Goal: Task Accomplishment & Management: Manage account settings

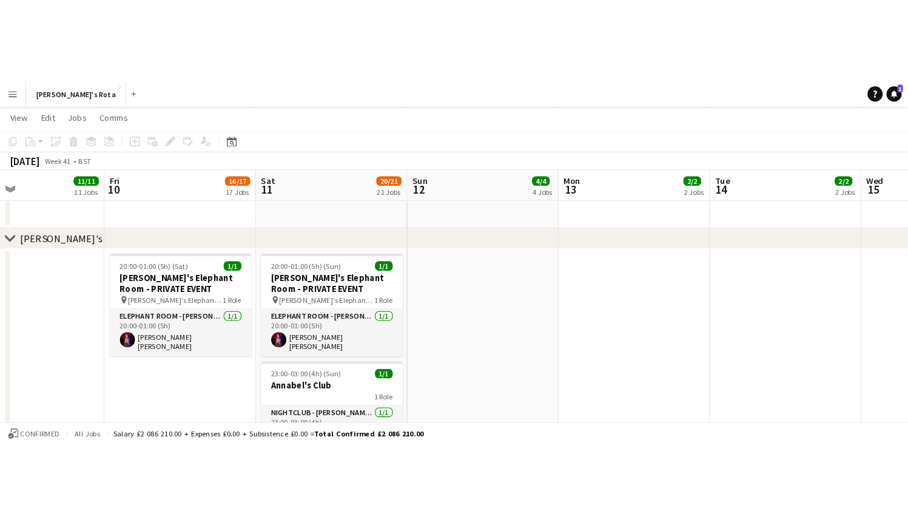
scroll to position [32, 0]
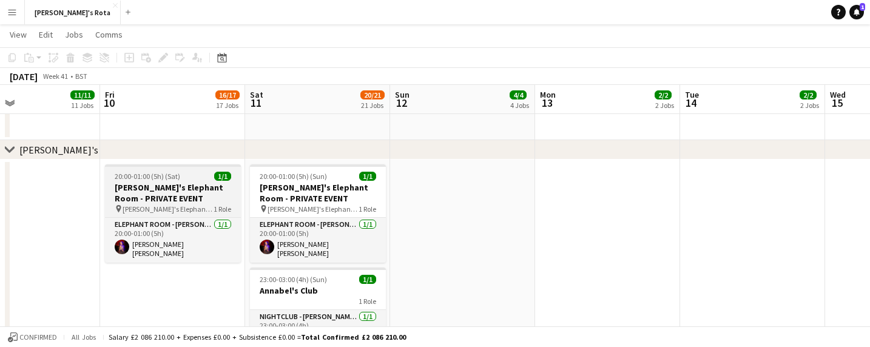
click at [164, 205] on span "[PERSON_NAME]'s Elephant Room - PRIVATE EVENT" at bounding box center [168, 209] width 91 height 9
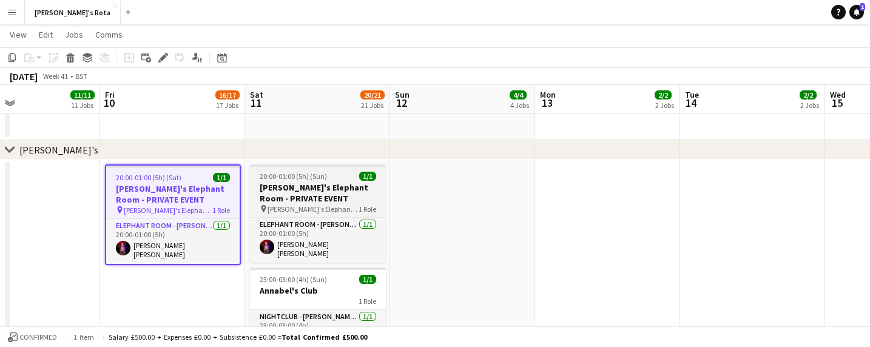
click at [311, 181] on app-job-card "20:00-01:00 (5h) (Sun) 1/1 [PERSON_NAME]'s Elephant Room - PRIVATE EVENT pin [P…" at bounding box center [318, 213] width 136 height 98
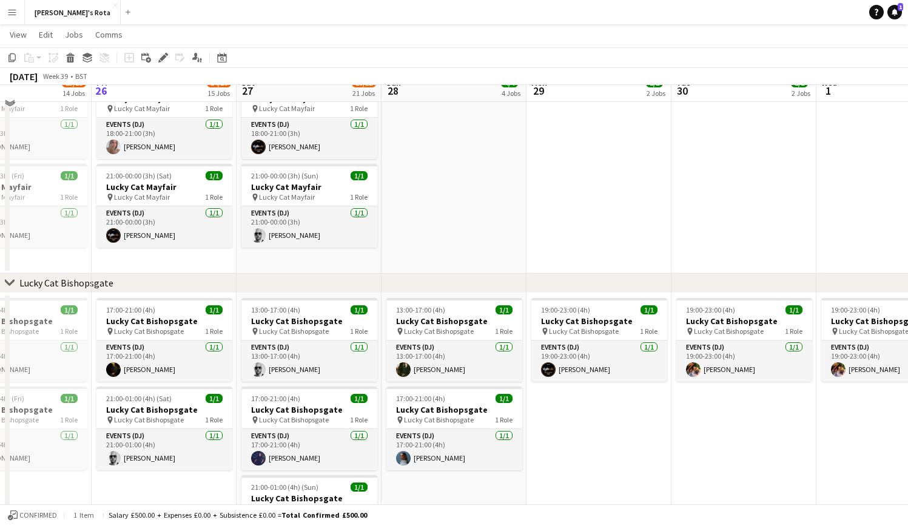
scroll to position [642, 0]
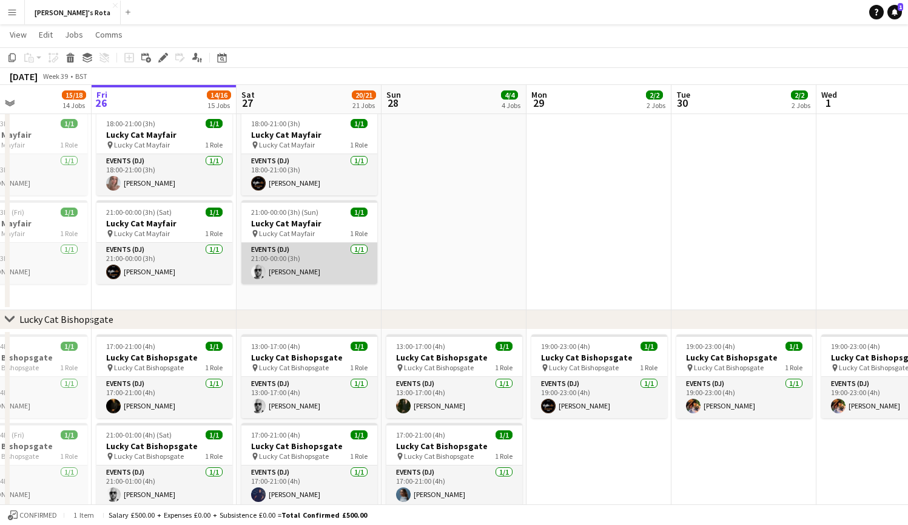
click at [314, 257] on app-card-role "Events (DJ) [DATE] 21:00-00:00 (3h) [PERSON_NAME]" at bounding box center [310, 263] width 136 height 41
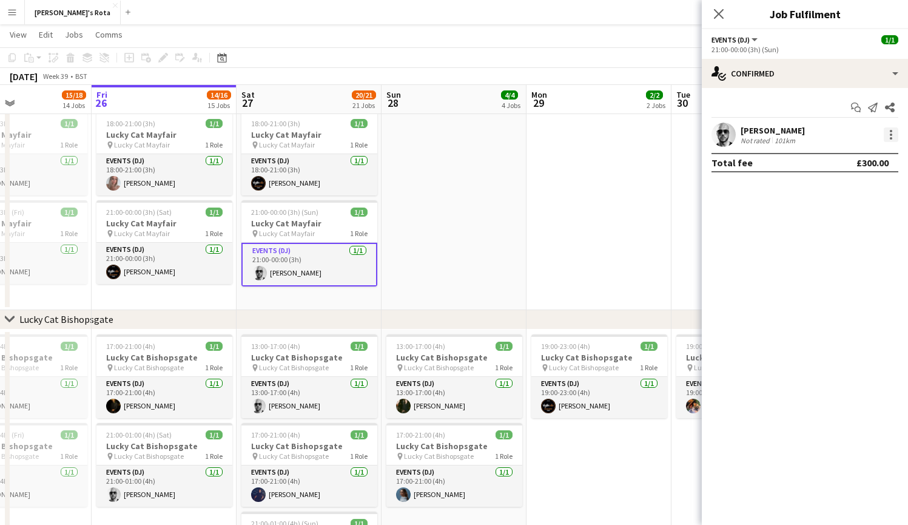
click at [870, 131] on div at bounding box center [891, 131] width 2 height 2
click at [862, 272] on span "Remove" at bounding box center [851, 273] width 75 height 11
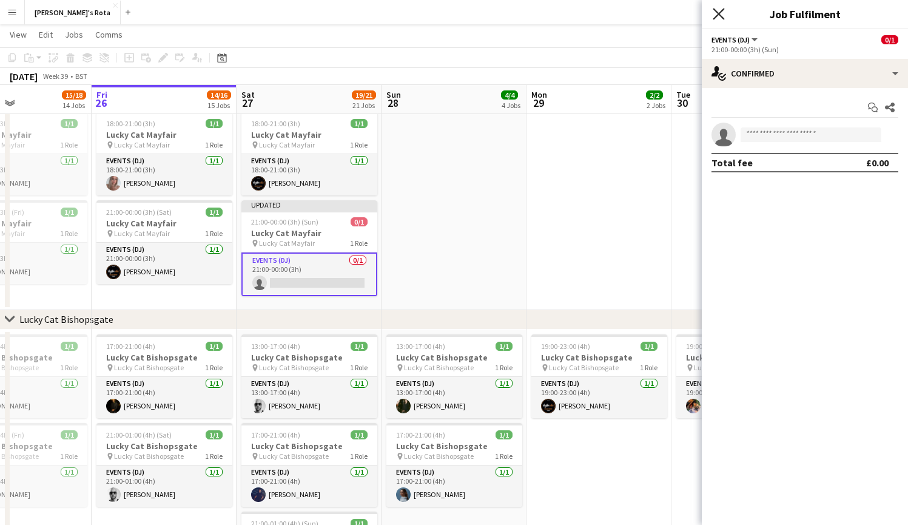
click at [720, 13] on icon at bounding box center [719, 14] width 12 height 12
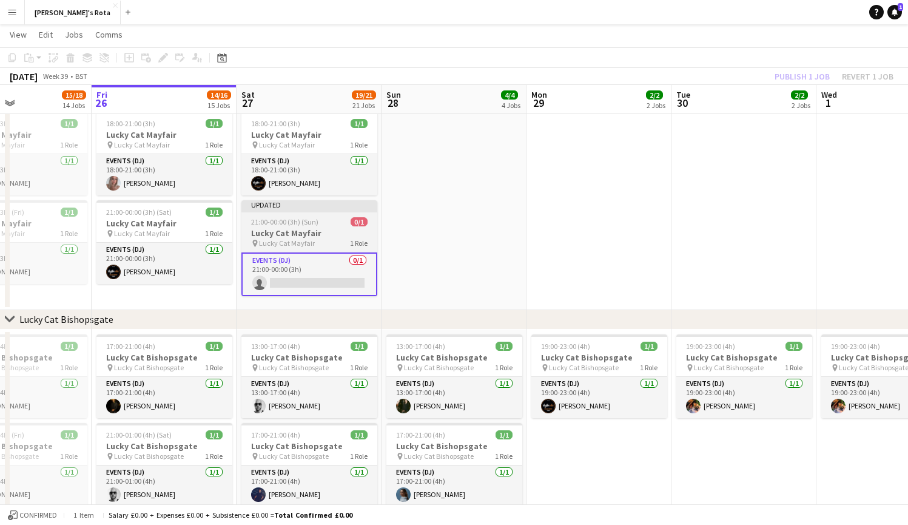
click at [316, 218] on span "21:00-00:00 (3h) (Sun)" at bounding box center [284, 221] width 67 height 9
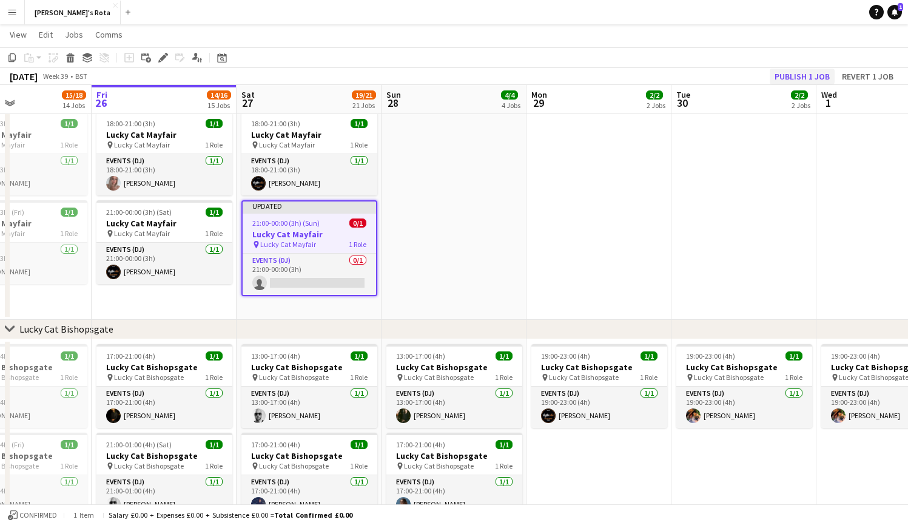
click at [783, 73] on button "Publish 1 job" at bounding box center [802, 77] width 65 height 16
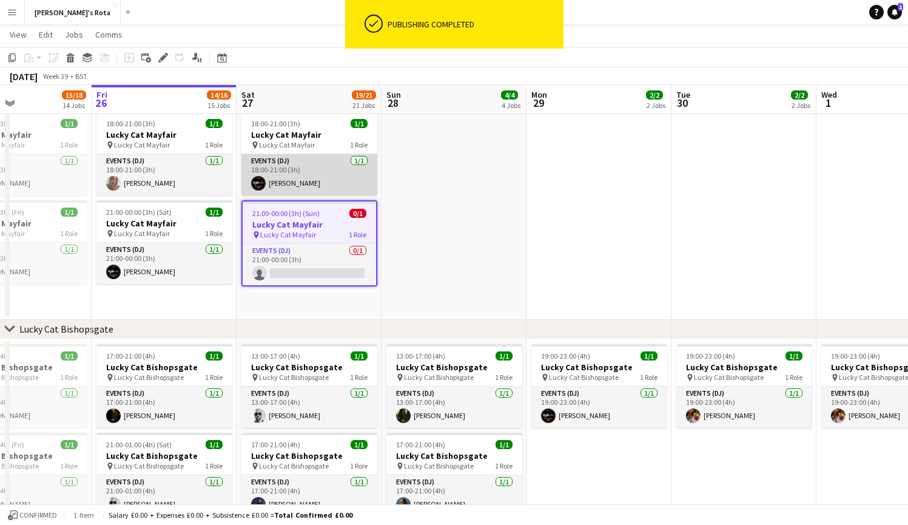
click at [302, 160] on app-card-role "Events (DJ) [DATE] 18:00-21:00 (3h) [PERSON_NAME]" at bounding box center [310, 174] width 136 height 41
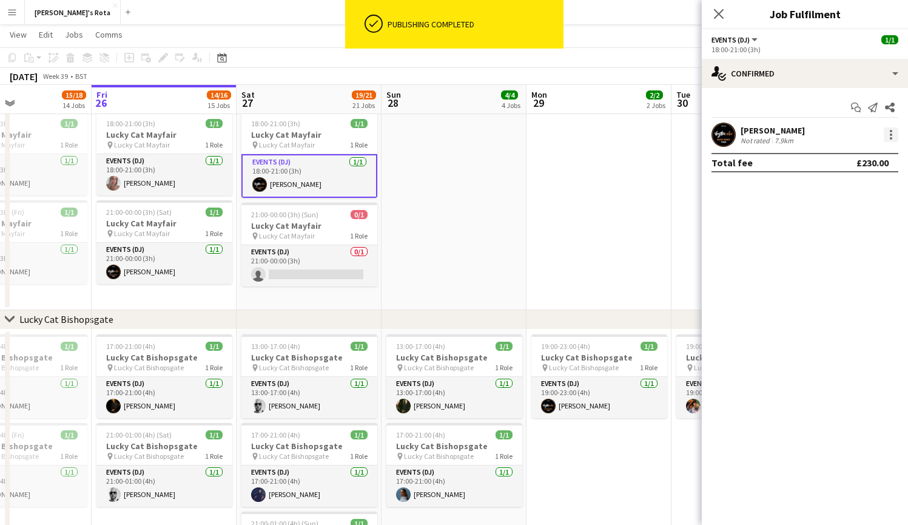
click at [870, 131] on div at bounding box center [891, 134] width 15 height 15
click at [853, 277] on span "Remove" at bounding box center [851, 273] width 75 height 11
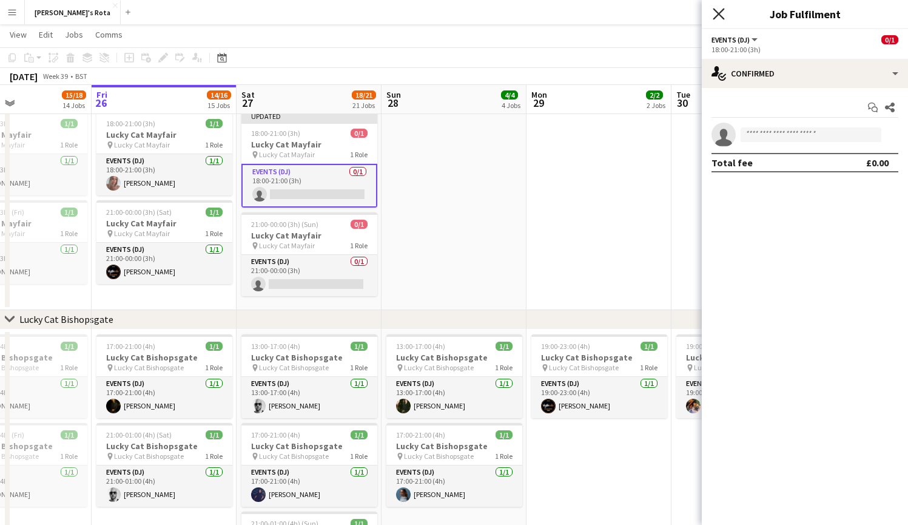
click at [715, 16] on icon "Close pop-in" at bounding box center [719, 14] width 12 height 12
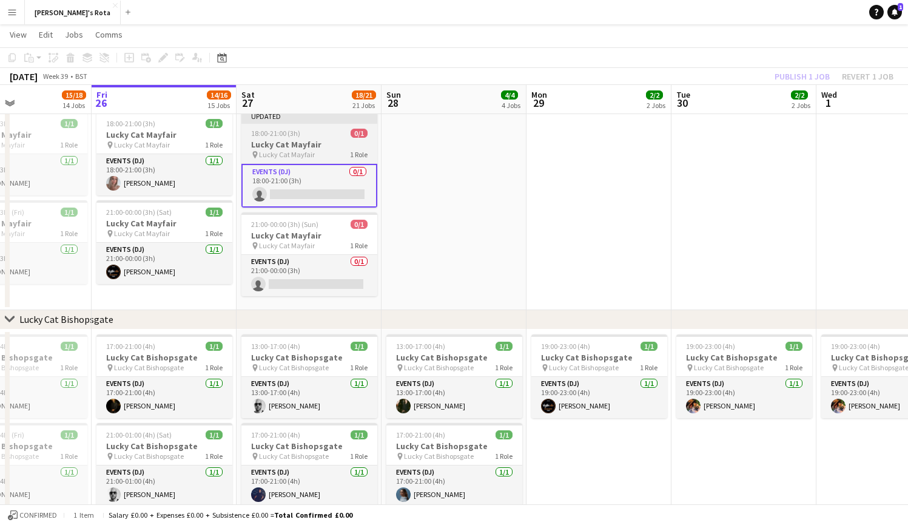
click at [296, 133] on span "18:00-21:00 (3h)" at bounding box center [275, 133] width 49 height 9
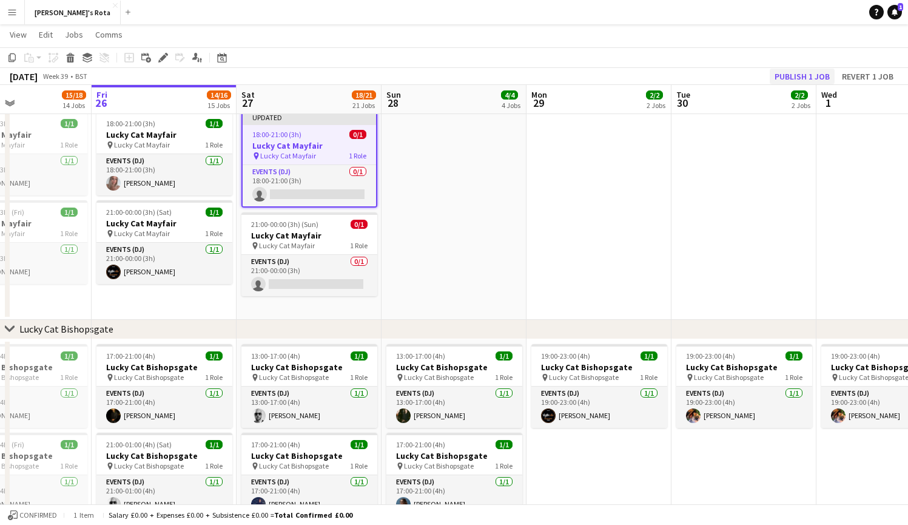
click at [800, 74] on button "Publish 1 job" at bounding box center [802, 77] width 65 height 16
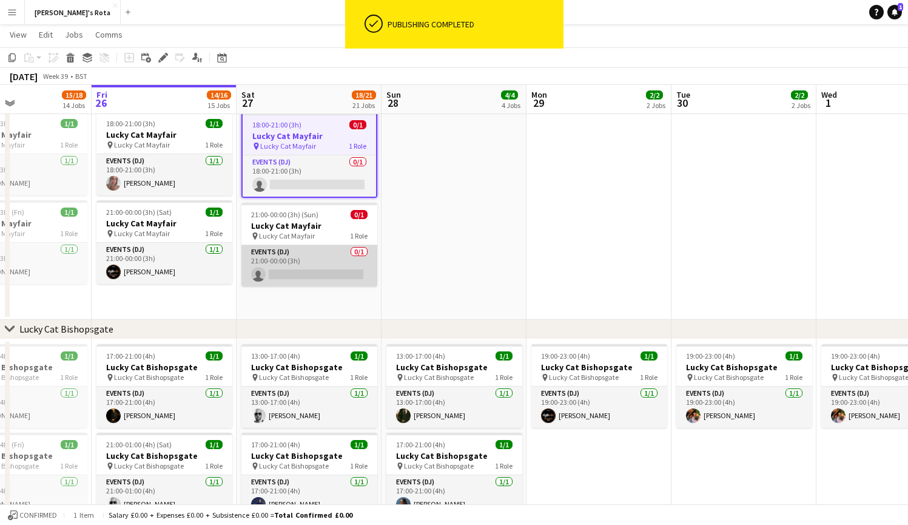
click at [325, 269] on app-card-role "Events (DJ) 0/1 21:00-00:00 (3h) single-neutral-actions" at bounding box center [310, 265] width 136 height 41
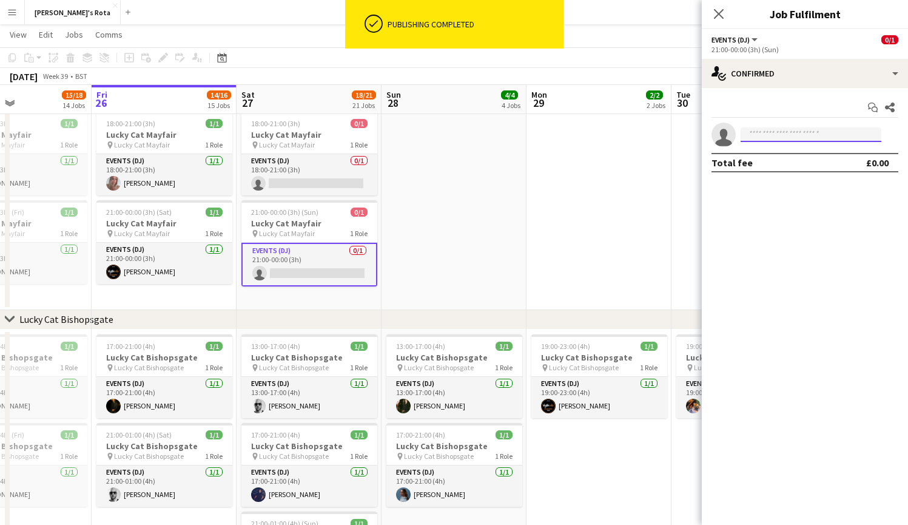
click at [802, 135] on input at bounding box center [811, 134] width 141 height 15
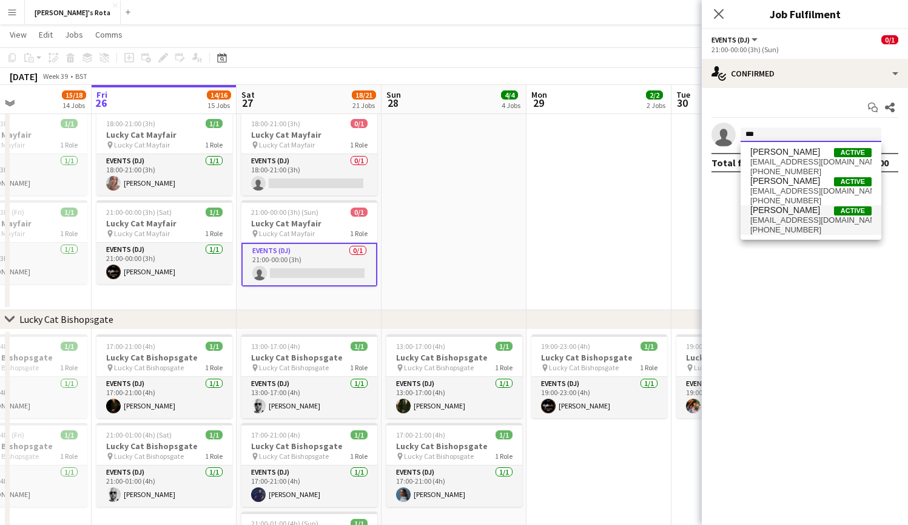
type input "***"
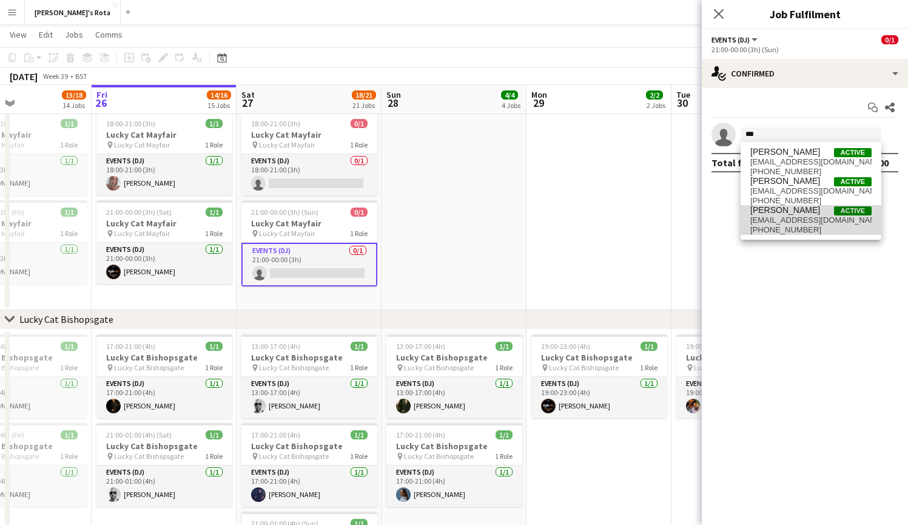
click at [787, 218] on span "[EMAIL_ADDRESS][DOMAIN_NAME]" at bounding box center [811, 220] width 121 height 10
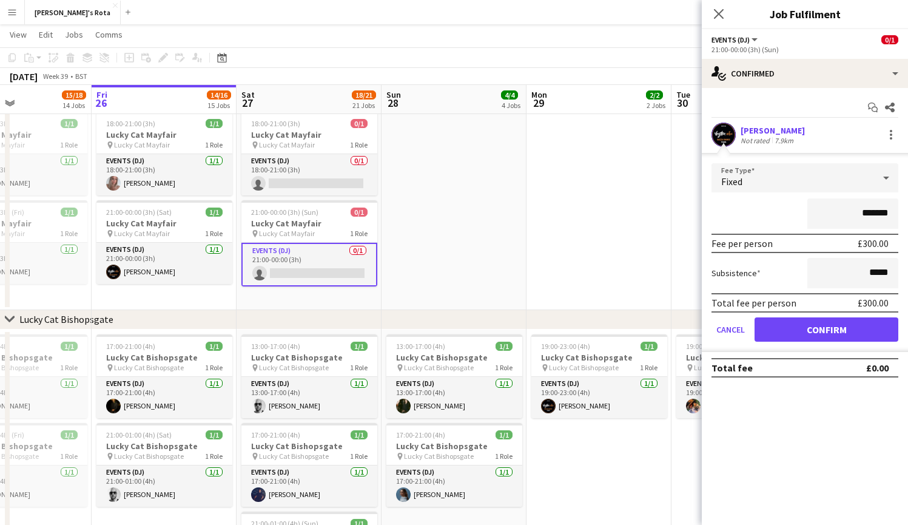
click at [837, 331] on button "Confirm" at bounding box center [827, 329] width 144 height 24
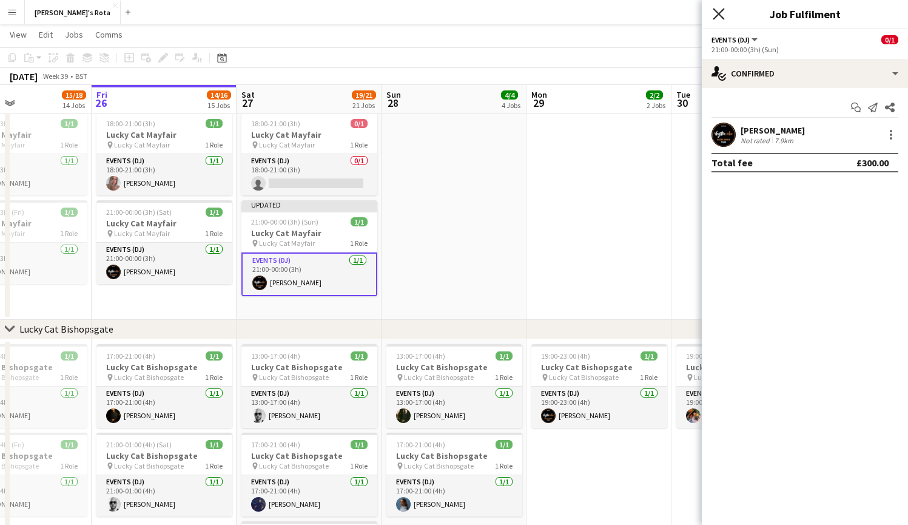
click at [717, 16] on icon at bounding box center [719, 14] width 12 height 12
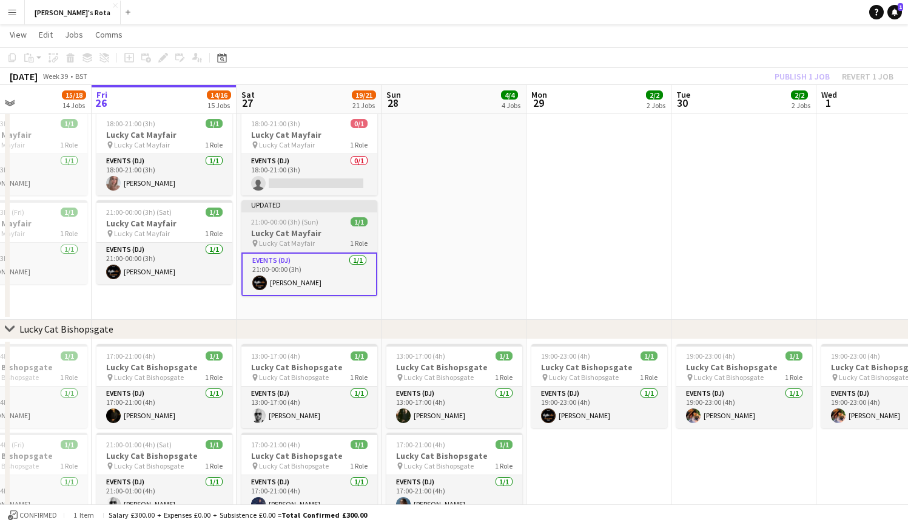
click at [280, 214] on app-job-card "Updated 21:00-00:00 (3h) (Sun) 1/1 Lucky Cat Mayfair pin Lucky Cat Mayfair 1 Ro…" at bounding box center [310, 248] width 136 height 96
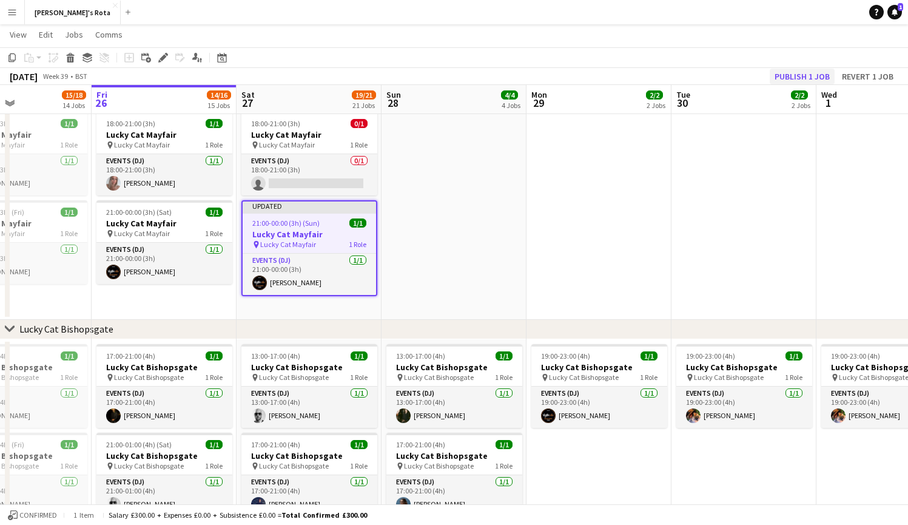
click at [789, 75] on button "Publish 1 job" at bounding box center [802, 77] width 65 height 16
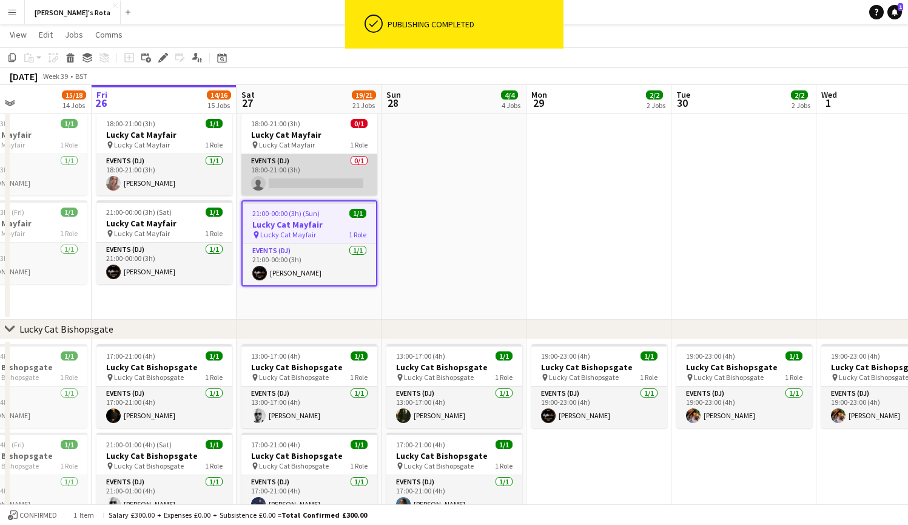
click at [328, 177] on app-card-role "Events (DJ) 0/1 18:00-21:00 (3h) single-neutral-actions" at bounding box center [310, 174] width 136 height 41
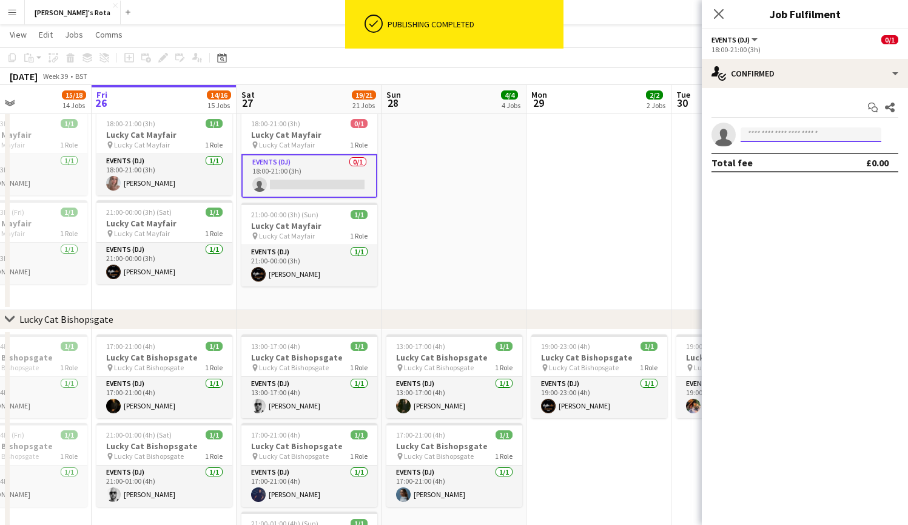
click at [804, 138] on input at bounding box center [811, 134] width 141 height 15
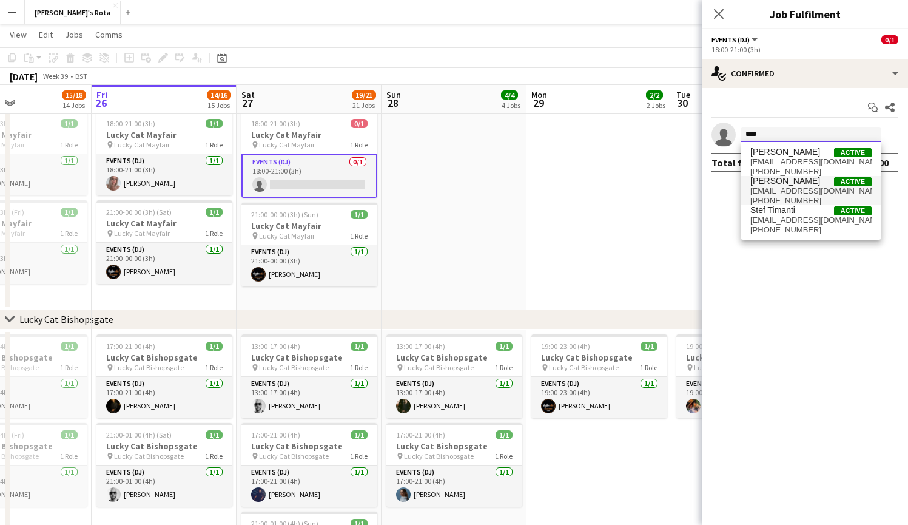
type input "****"
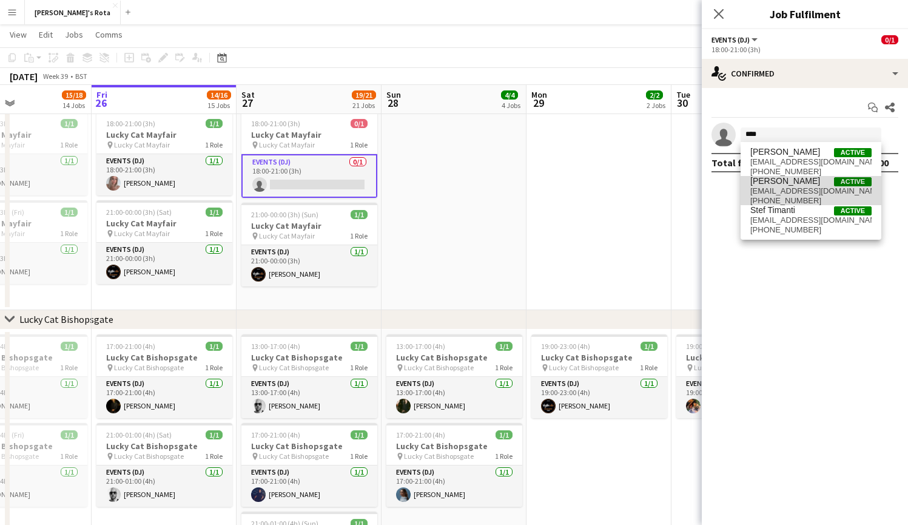
click at [788, 179] on span "[PERSON_NAME]" at bounding box center [786, 181] width 70 height 10
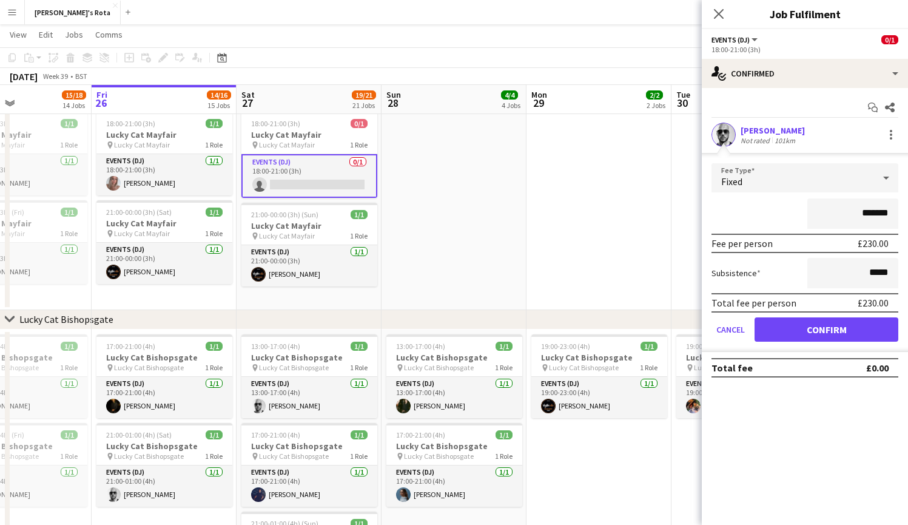
click at [845, 326] on button "Confirm" at bounding box center [827, 329] width 144 height 24
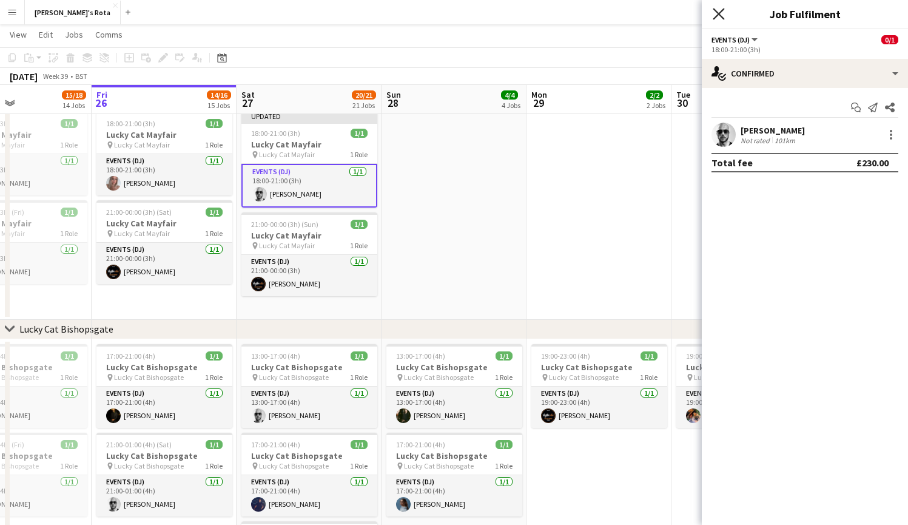
click at [716, 9] on icon "Close pop-in" at bounding box center [719, 14] width 12 height 12
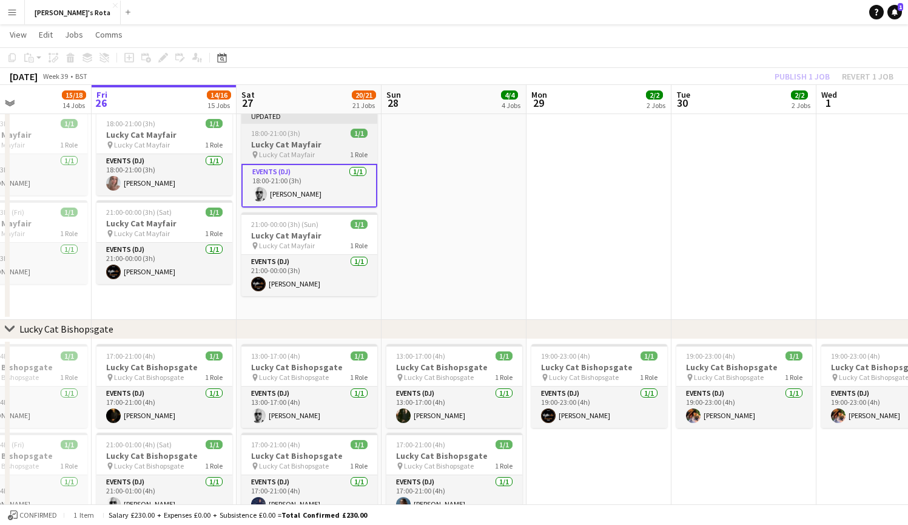
click at [268, 154] on span "Lucky Cat Mayfair" at bounding box center [287, 154] width 56 height 9
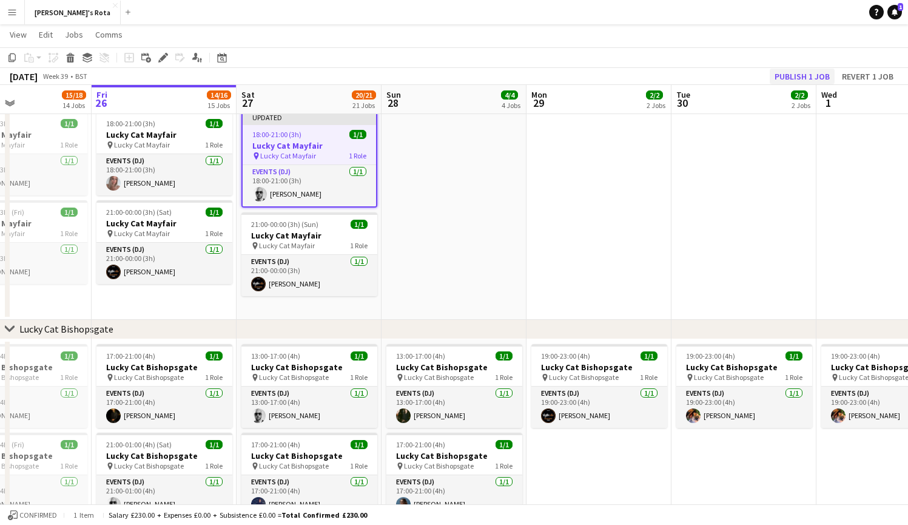
click at [793, 75] on button "Publish 1 job" at bounding box center [802, 77] width 65 height 16
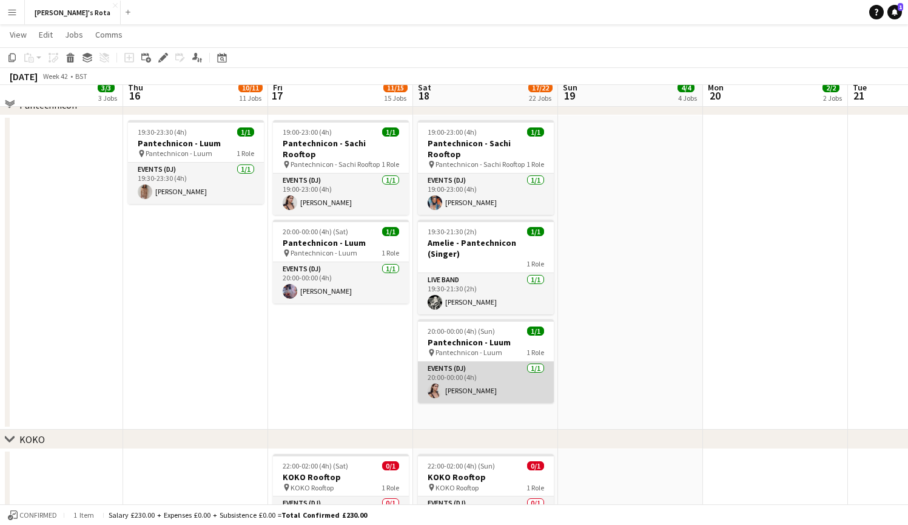
scroll to position [1561, 0]
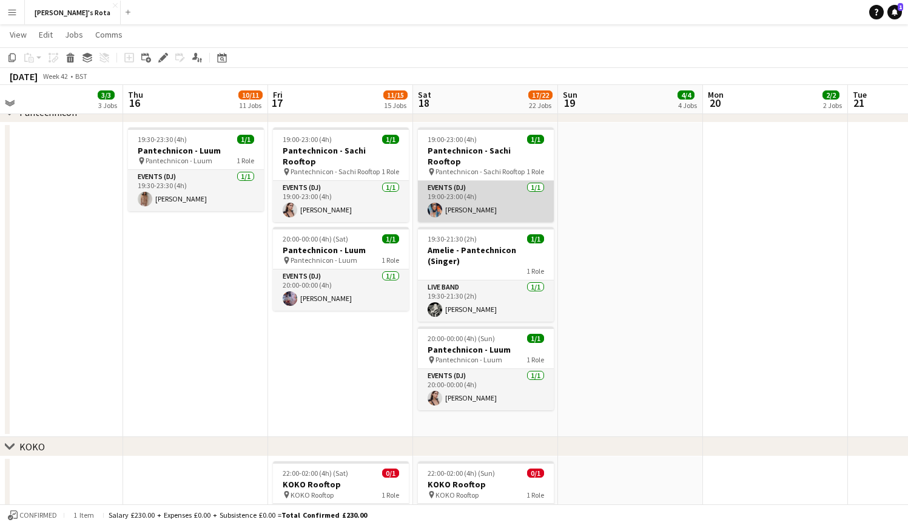
click at [501, 182] on app-card-role "Events (DJ) [DATE] 19:00-23:00 (4h) [PERSON_NAME]" at bounding box center [486, 201] width 136 height 41
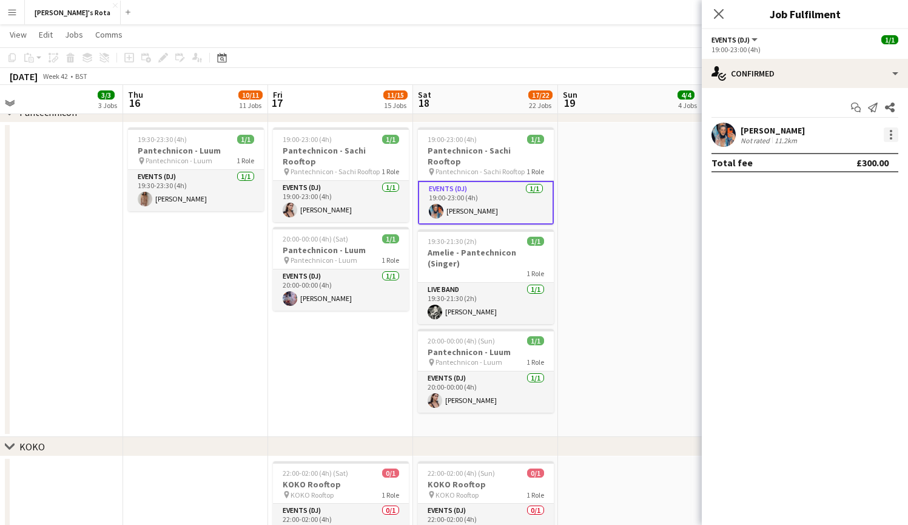
click at [870, 131] on div at bounding box center [891, 134] width 15 height 15
click at [863, 276] on span "Remove" at bounding box center [851, 273] width 75 height 11
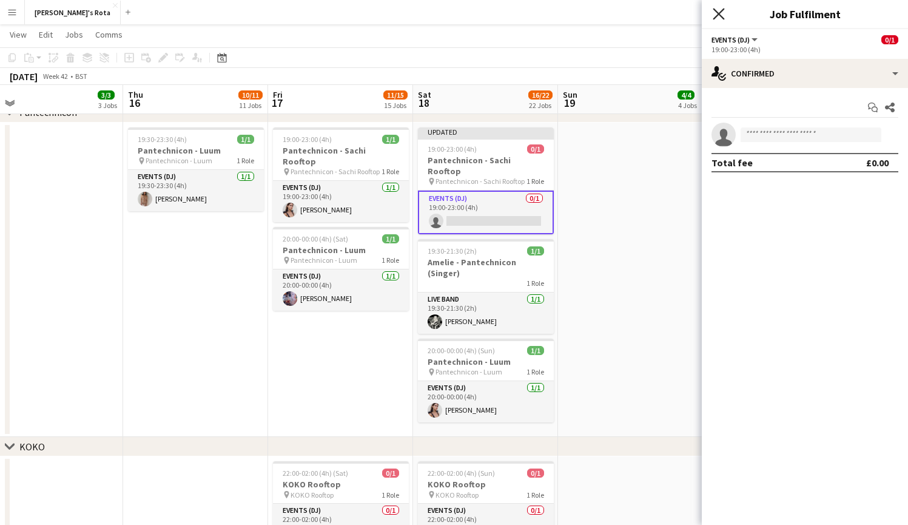
click at [716, 12] on icon "Close pop-in" at bounding box center [719, 14] width 12 height 12
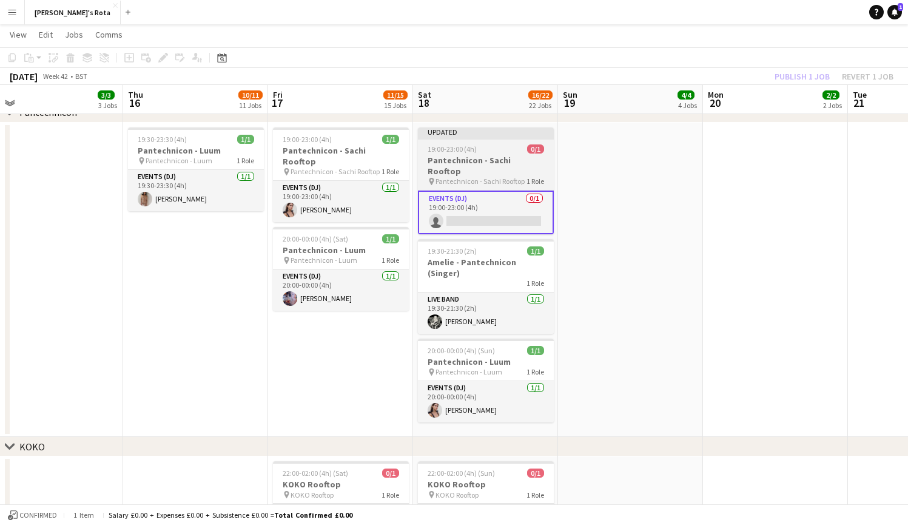
click at [493, 155] on h3 "Pantechnicon - Sachi Rooftop" at bounding box center [486, 166] width 136 height 22
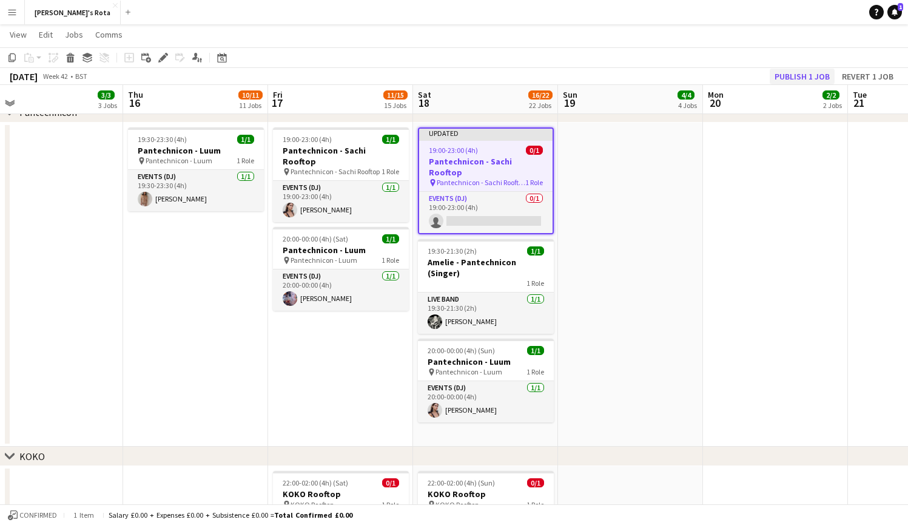
click at [797, 77] on button "Publish 1 job" at bounding box center [802, 77] width 65 height 16
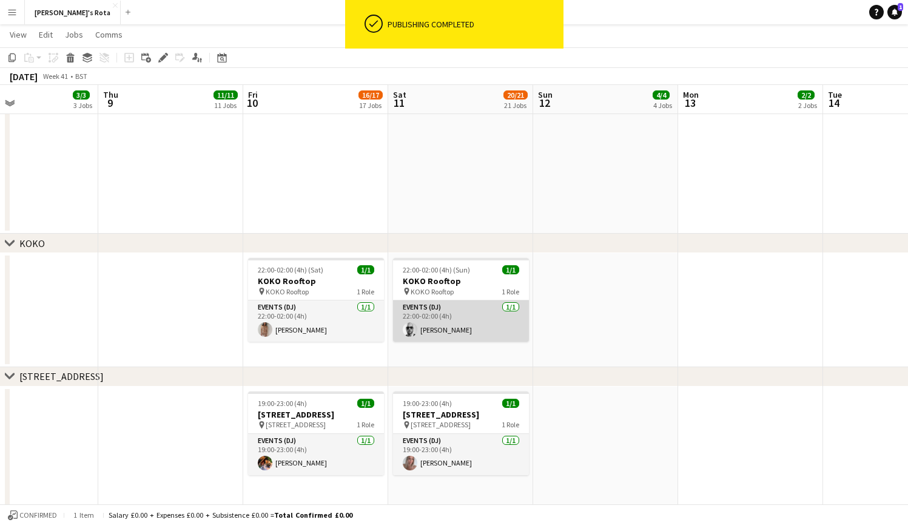
scroll to position [0, 306]
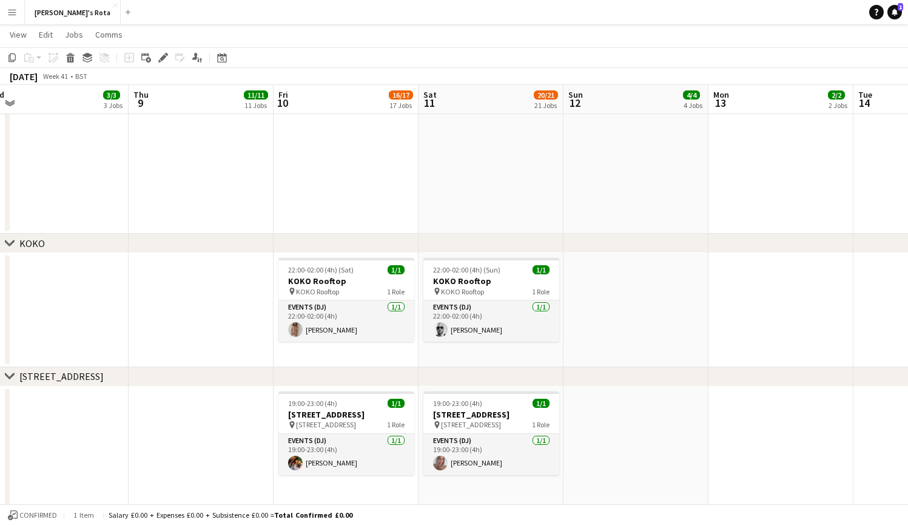
click at [13, 244] on icon "chevron-right" at bounding box center [10, 243] width 10 height 10
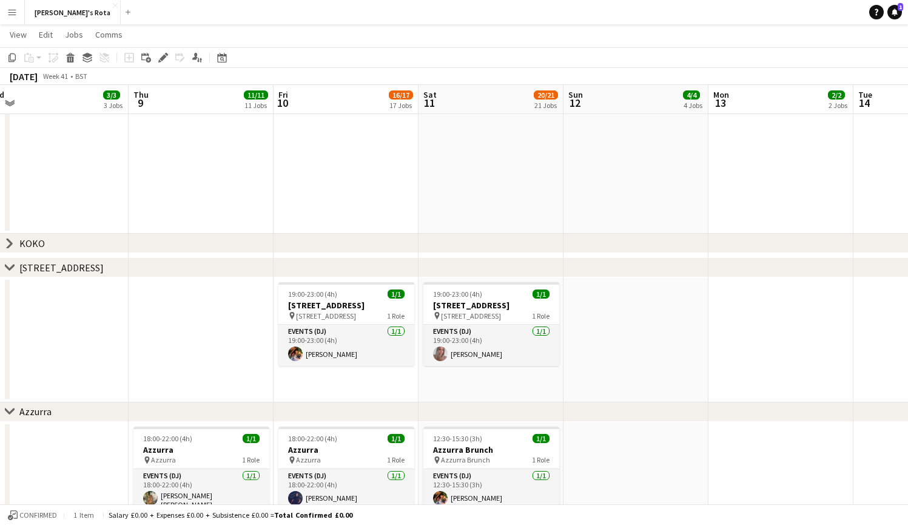
click at [12, 242] on icon at bounding box center [9, 242] width 5 height 9
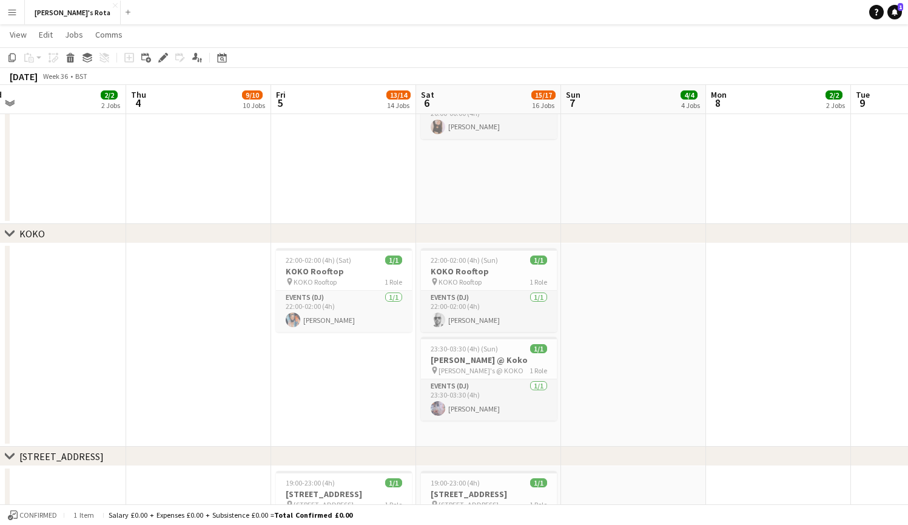
scroll to position [0, 291]
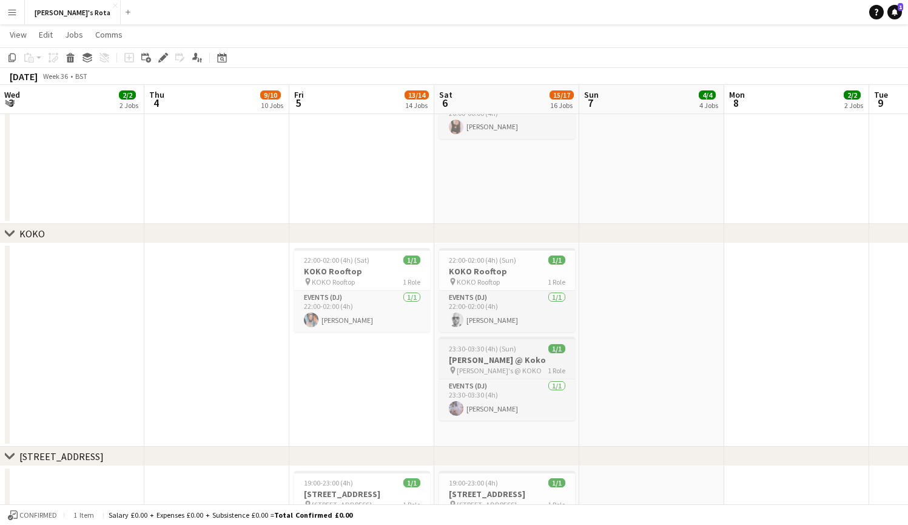
click at [511, 347] on span "23:30-03:30 (4h) (Sun)" at bounding box center [482, 348] width 67 height 9
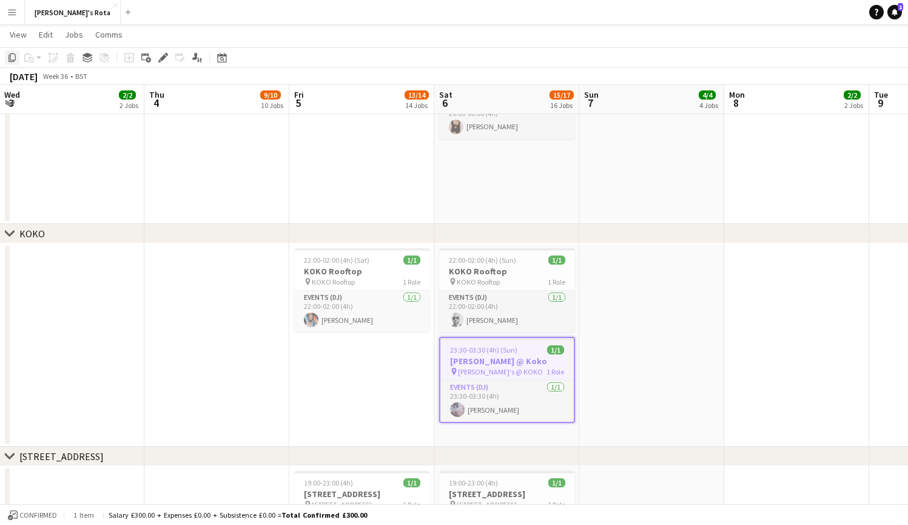
click at [12, 57] on icon "Copy" at bounding box center [12, 58] width 10 height 10
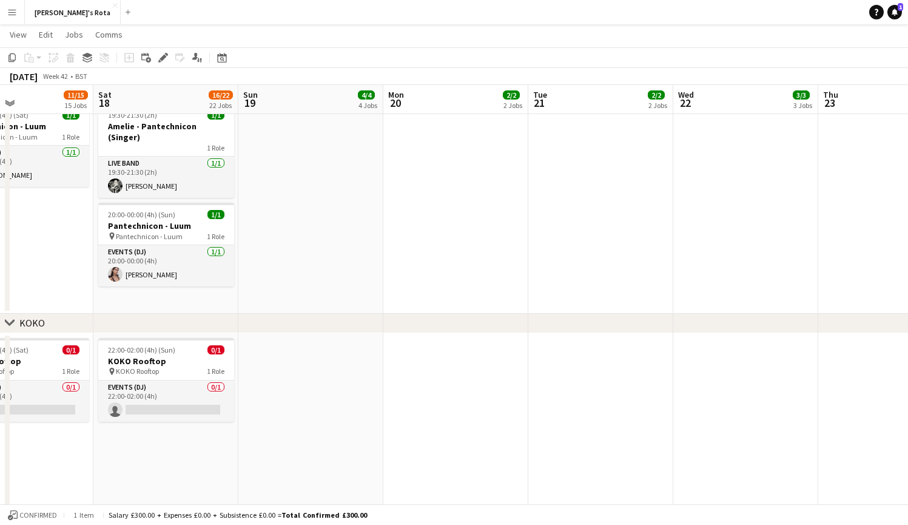
scroll to position [0, 486]
click at [129, 347] on app-date-cell "22:00-02:00 (4h) (Sun) 0/1 KOKO Rooftop pin KOKO Rooftop 1 Role Events (DJ) 0/1…" at bounding box center [166, 434] width 145 height 203
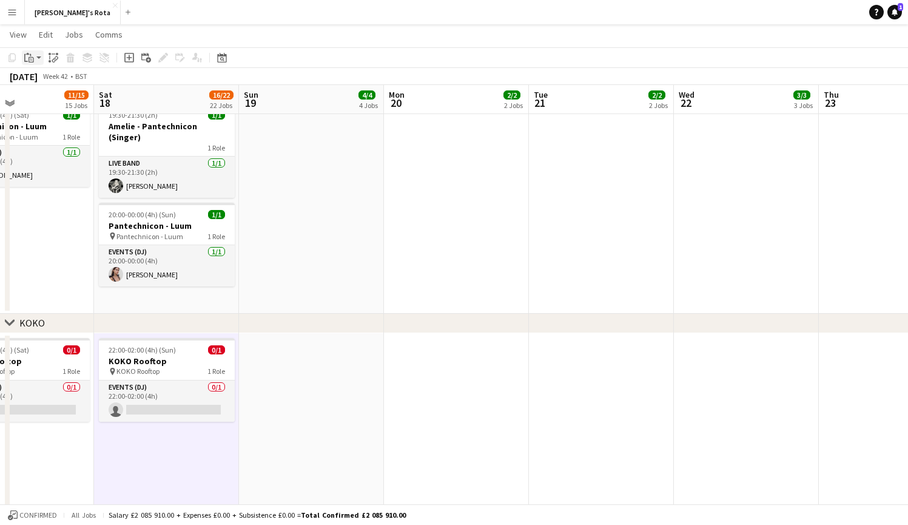
click at [29, 52] on div "Paste" at bounding box center [29, 57] width 15 height 15
click at [59, 84] on link "Paste Command V" at bounding box center [80, 80] width 96 height 11
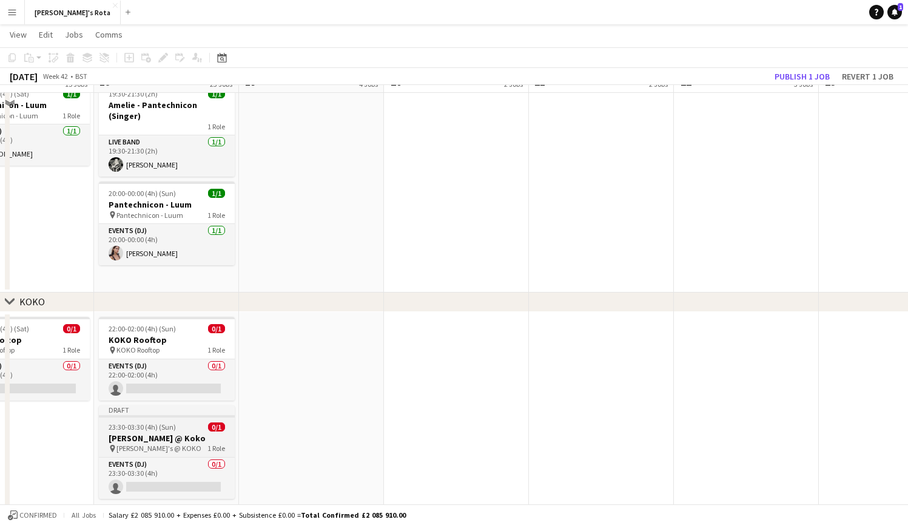
scroll to position [1844, 0]
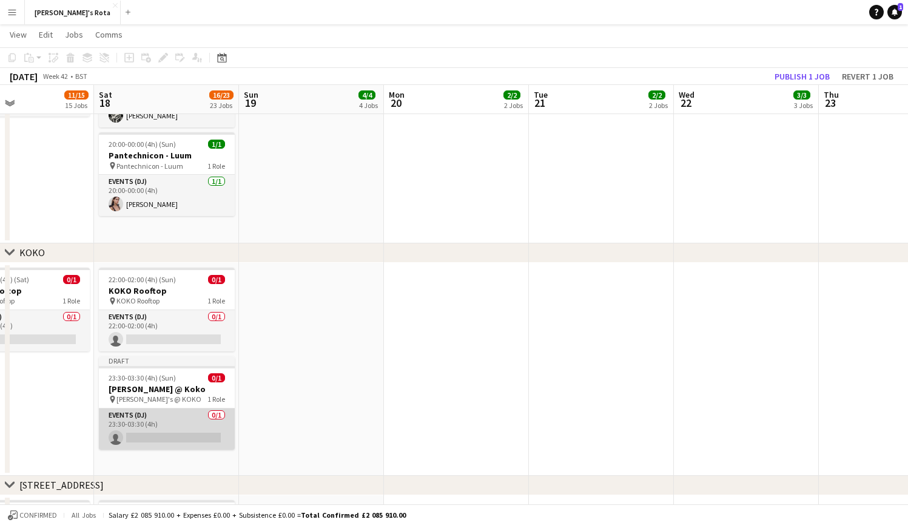
click at [171, 347] on app-card-role "Events (DJ) 0/1 23:30-03:30 (4h) single-neutral-actions" at bounding box center [167, 428] width 136 height 41
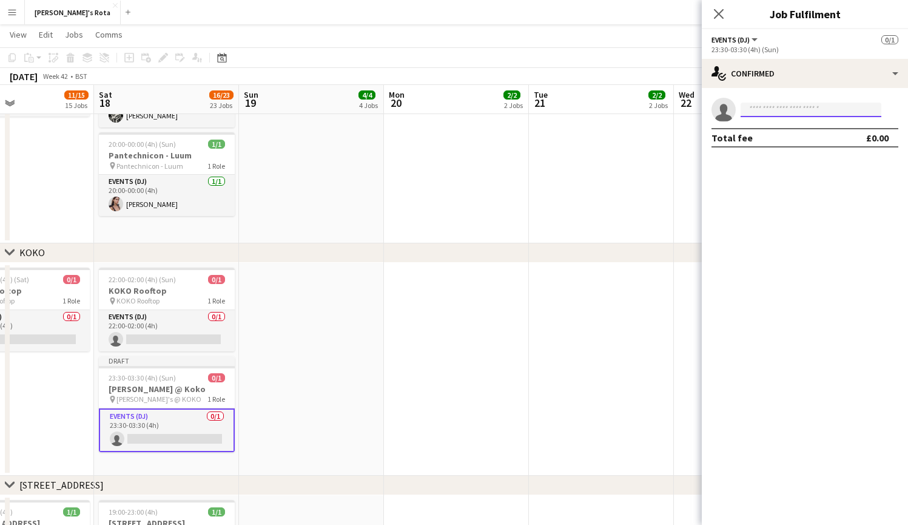
click at [786, 110] on input at bounding box center [811, 110] width 141 height 15
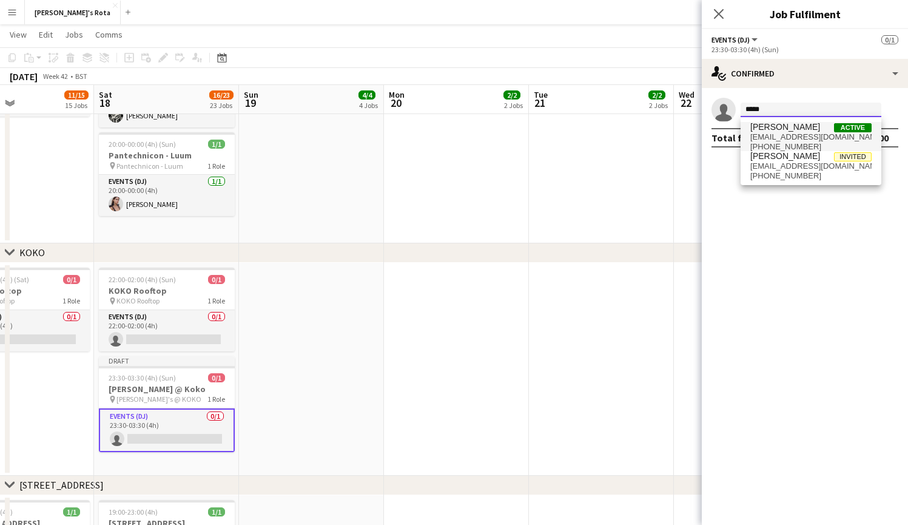
type input "*****"
click at [806, 132] on span "[EMAIL_ADDRESS][DOMAIN_NAME]" at bounding box center [811, 137] width 121 height 10
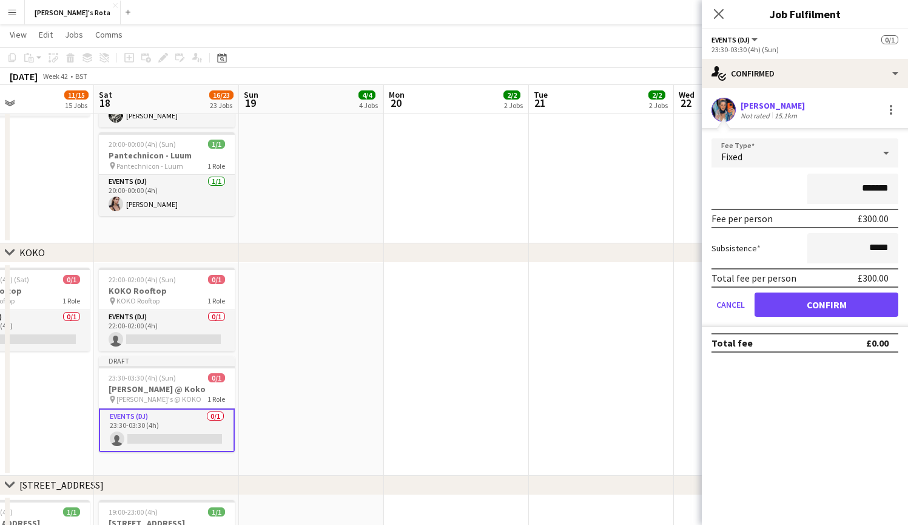
click at [838, 301] on button "Confirm" at bounding box center [827, 305] width 144 height 24
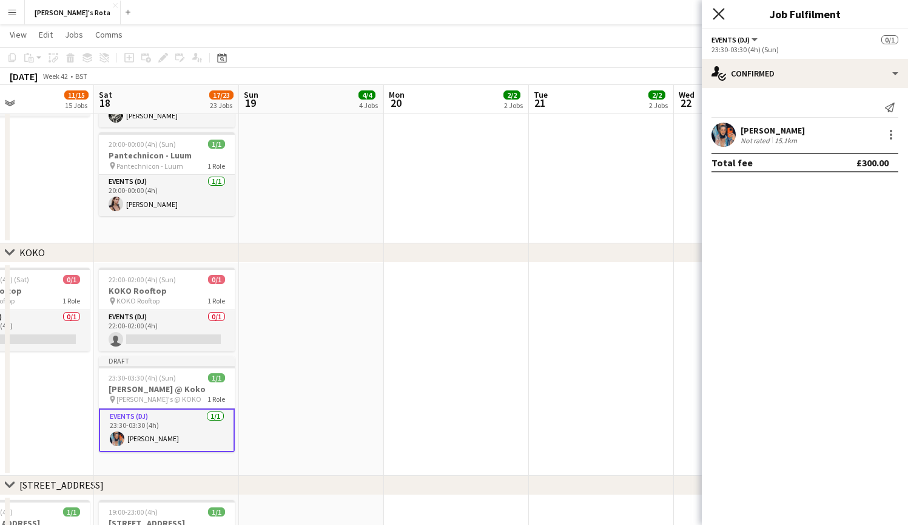
click at [721, 13] on icon at bounding box center [719, 14] width 12 height 12
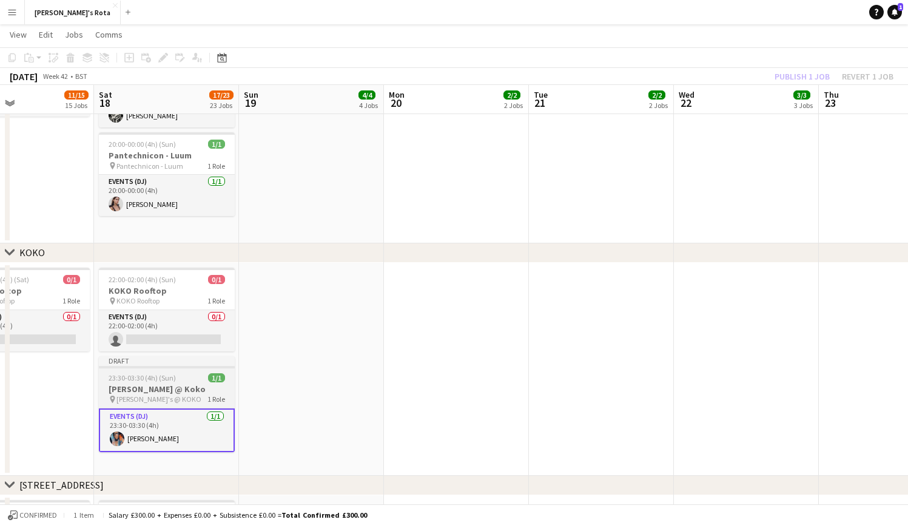
click at [150, 347] on h3 "[PERSON_NAME] @ Koko" at bounding box center [167, 389] width 136 height 11
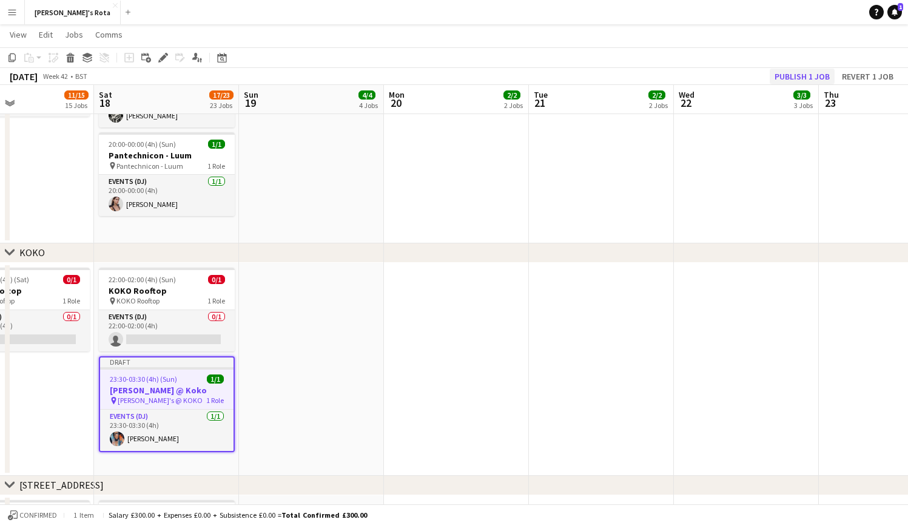
click at [790, 73] on button "Publish 1 job" at bounding box center [802, 77] width 65 height 16
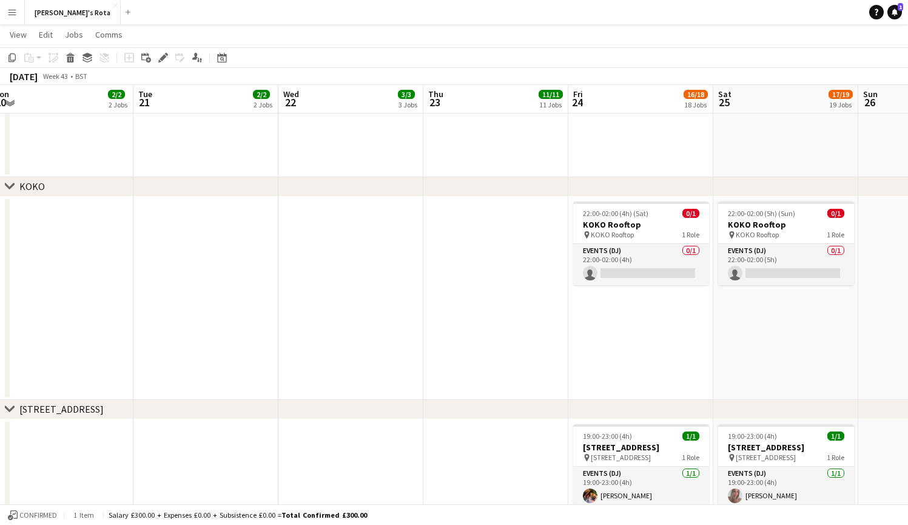
scroll to position [1910, 0]
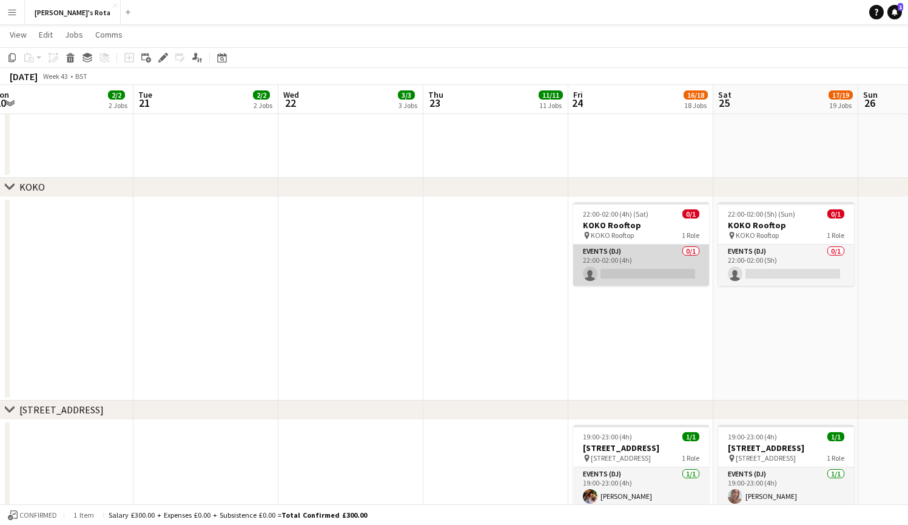
click at [644, 272] on app-card-role "Events (DJ) 0/1 22:00-02:00 (4h) single-neutral-actions" at bounding box center [641, 265] width 136 height 41
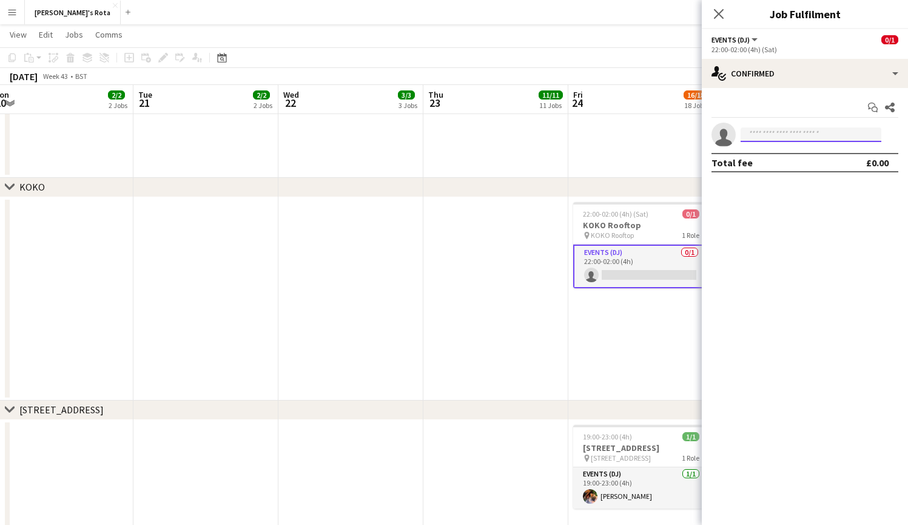
click at [763, 137] on input at bounding box center [811, 134] width 141 height 15
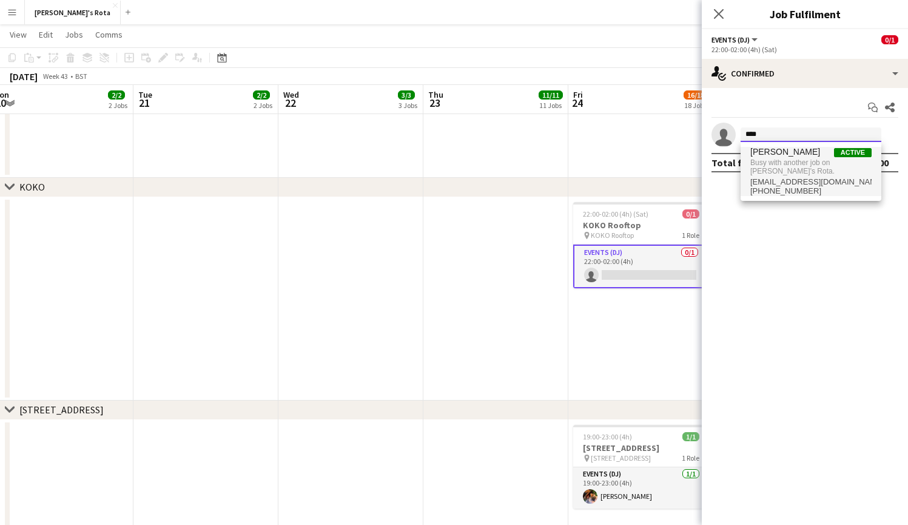
type input "****"
click at [766, 161] on span "Busy with another job on [PERSON_NAME]'s Rota." at bounding box center [811, 167] width 121 height 20
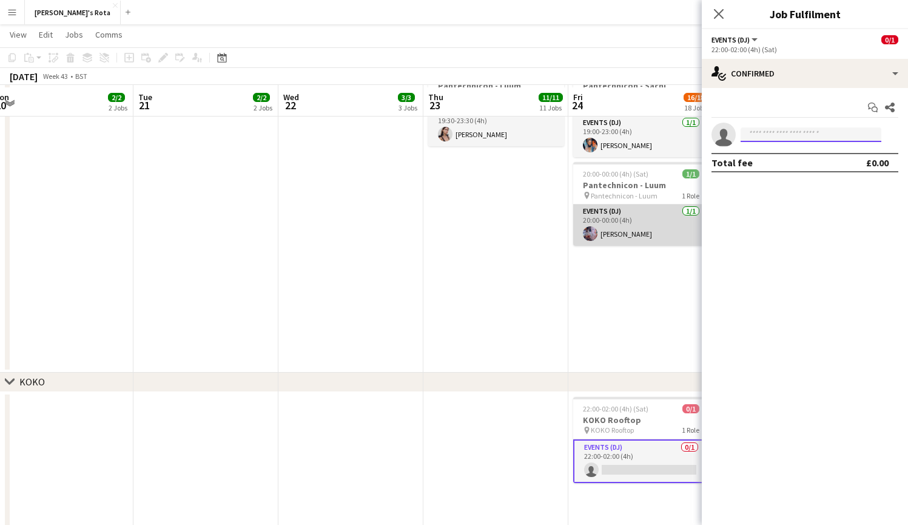
scroll to position [1713, 0]
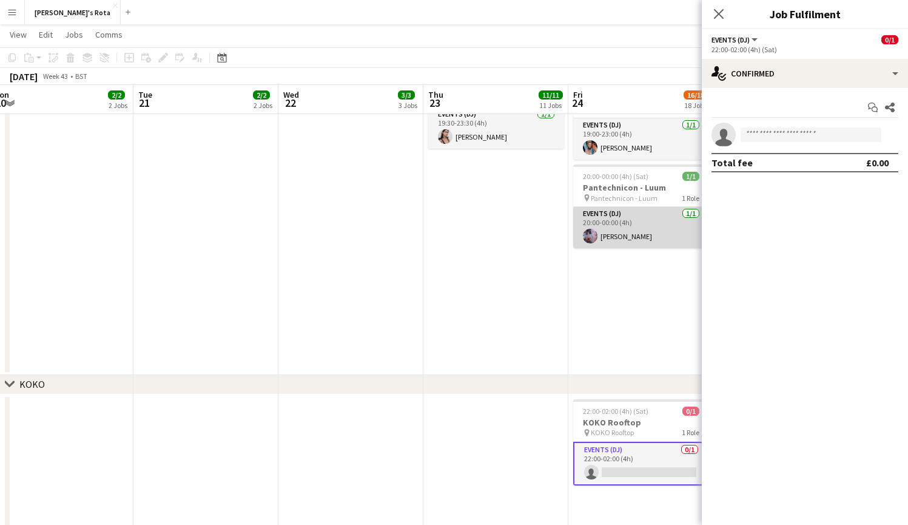
click at [654, 218] on app-card-role "Events (DJ) [DATE] 20:00-00:00 (4h) [PERSON_NAME]" at bounding box center [641, 227] width 136 height 41
